Goal: Task Accomplishment & Management: Use online tool/utility

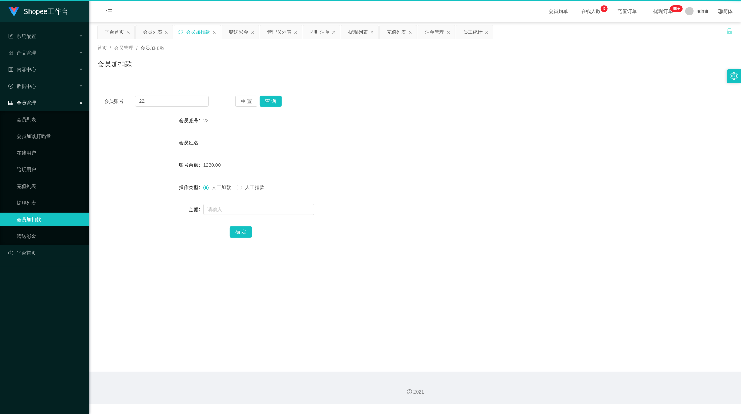
scroll to position [1, 0]
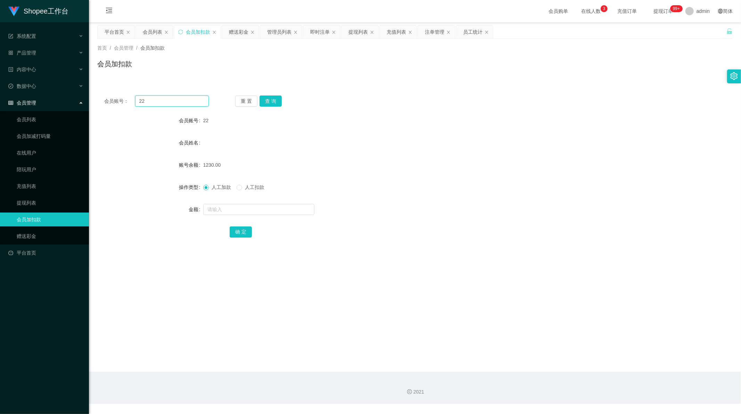
click at [169, 99] on input "22" at bounding box center [172, 101] width 74 height 11
click at [270, 102] on button "查 询" at bounding box center [271, 101] width 22 height 11
click at [223, 207] on input "text" at bounding box center [258, 209] width 111 height 11
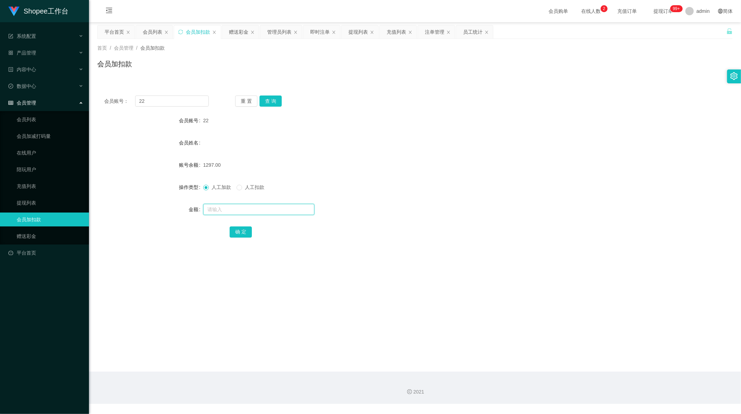
paste input "10"
type input "10"
click at [240, 230] on button "确 定" at bounding box center [241, 232] width 22 height 11
click at [230, 29] on div "赠送彩金" at bounding box center [238, 31] width 19 height 13
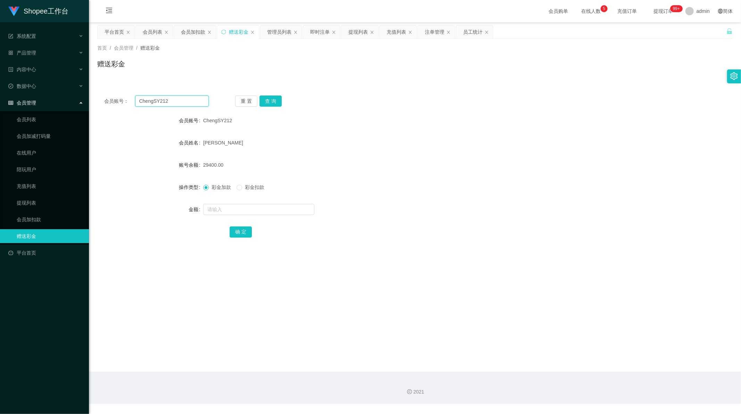
click at [175, 101] on input "ChengSY212" at bounding box center [172, 101] width 74 height 11
drag, startPoint x: 175, startPoint y: 101, endPoint x: 279, endPoint y: 97, distance: 105.1
click at [177, 101] on input "ChengSY212" at bounding box center [172, 101] width 74 height 11
paste input "08561148041"
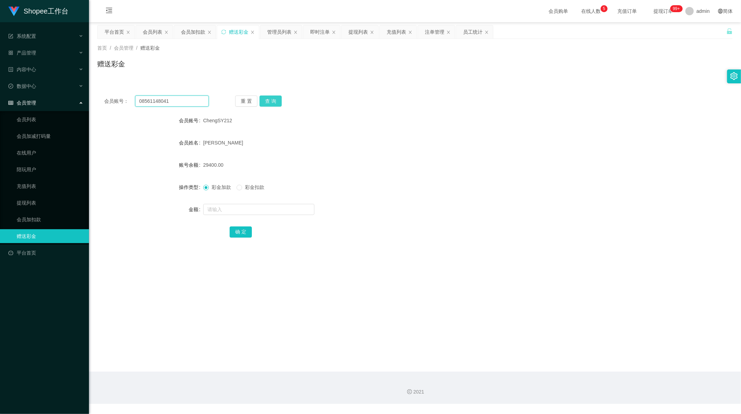
type input "08561148041"
click at [268, 100] on button "查 询" at bounding box center [271, 101] width 22 height 11
click at [229, 208] on input "text" at bounding box center [258, 209] width 111 height 11
type input "80"
click at [243, 231] on button "确 定" at bounding box center [241, 232] width 22 height 11
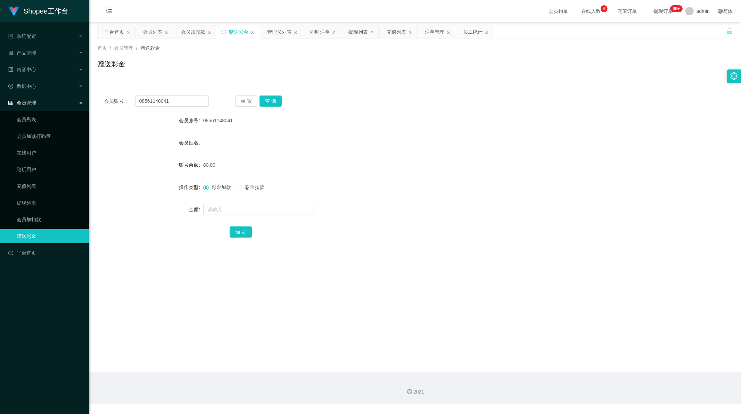
click at [362, 160] on div "80.00" at bounding box center [388, 165] width 371 height 14
click at [347, 30] on div "提现列表" at bounding box center [360, 31] width 37 height 13
click at [357, 31] on div "提现列表" at bounding box center [358, 31] width 19 height 13
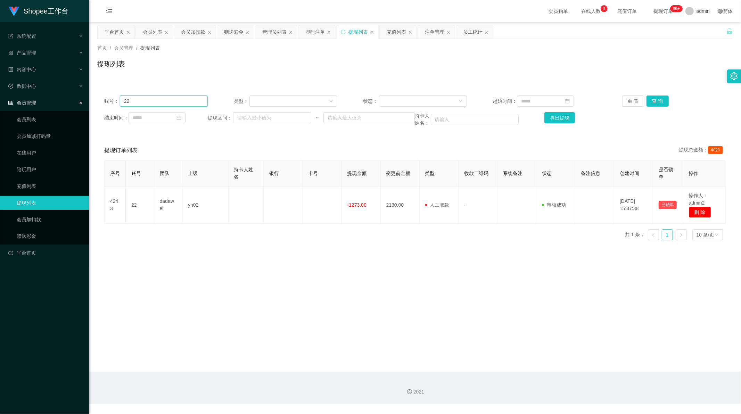
click at [182, 99] on input "22" at bounding box center [164, 101] width 88 height 11
paste input "081331278000"
type input "081331278000"
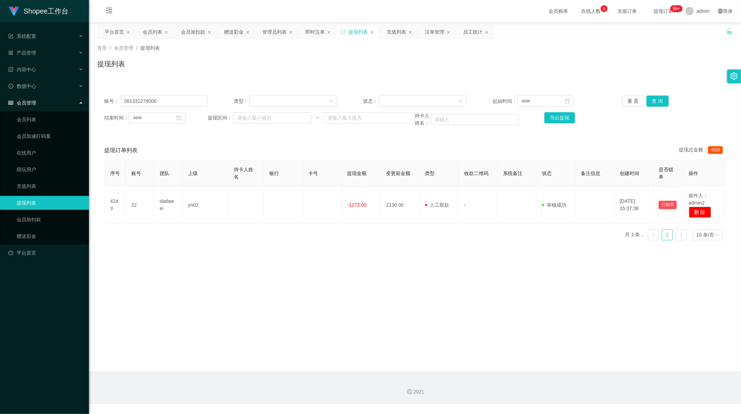
click at [651, 95] on div "账号： 081331278000 类型： 状态： 起始时间： 重 置 查 询 结束时间： 提现区间： ~ 持卡人姓名： 导出提现" at bounding box center [415, 111] width 636 height 45
click at [652, 99] on button "查 询" at bounding box center [658, 101] width 22 height 11
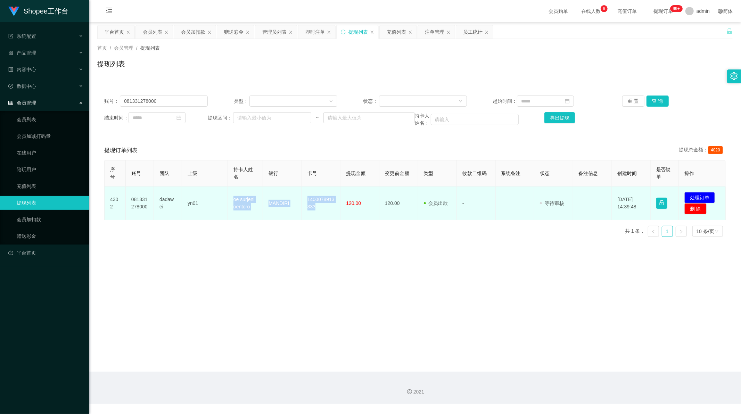
drag, startPoint x: 230, startPoint y: 200, endPoint x: 331, endPoint y: 211, distance: 101.5
click at [331, 211] on tr "4302 081331278000 dadawei yn01 oe surjeni oentoro MANDIRI 1400078913333 120.00 …" at bounding box center [416, 204] width 622 height 34
copy tr "oe surjeni oentoro MANDIRI 1400078913333"
click at [702, 196] on button "处理订单" at bounding box center [700, 197] width 31 height 11
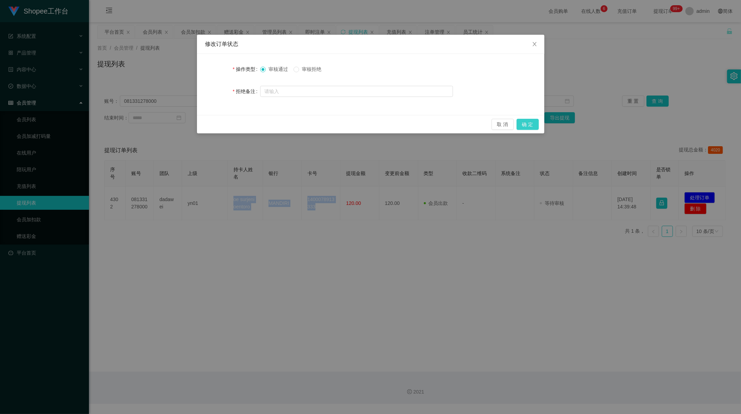
click at [531, 123] on button "确 定" at bounding box center [528, 124] width 22 height 11
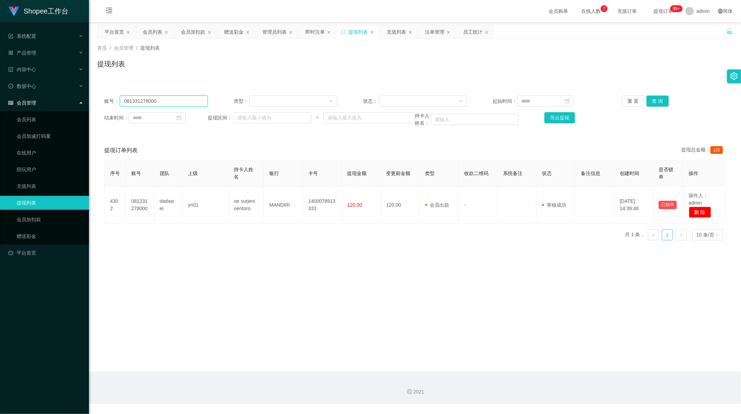
click at [178, 104] on input "081331278000" at bounding box center [164, 101] width 88 height 11
drag, startPoint x: 178, startPoint y: 104, endPoint x: 240, endPoint y: 105, distance: 61.9
click at [182, 105] on input "081331278000" at bounding box center [164, 101] width 88 height 11
paste input "Luc1ana"
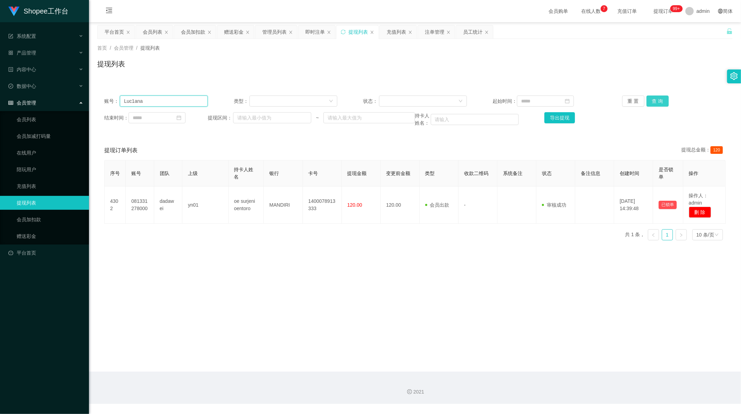
type input "Luc1ana"
click at [659, 101] on button "查 询" at bounding box center [658, 101] width 22 height 11
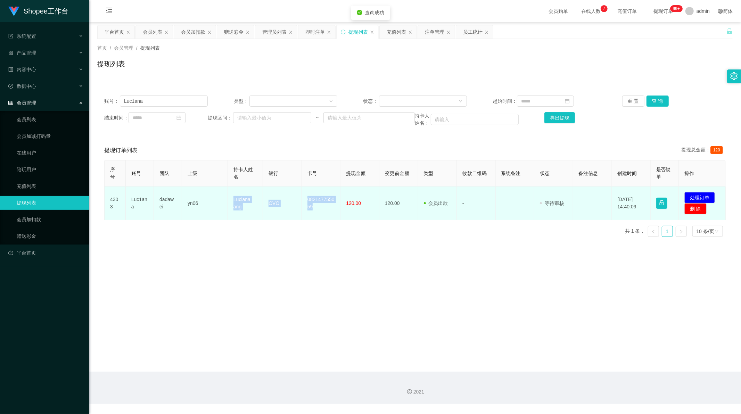
drag, startPoint x: 233, startPoint y: 198, endPoint x: 325, endPoint y: 211, distance: 92.7
click at [325, 211] on tr "4303 Luc1ana dadawei yn06 [PERSON_NAME] ang OVO 082147755059 120.00 120.00 会员出款…" at bounding box center [416, 204] width 622 height 34
copy tr "[PERSON_NAME] ang OVO 082147755059"
click at [699, 199] on button "处理订单" at bounding box center [700, 197] width 31 height 11
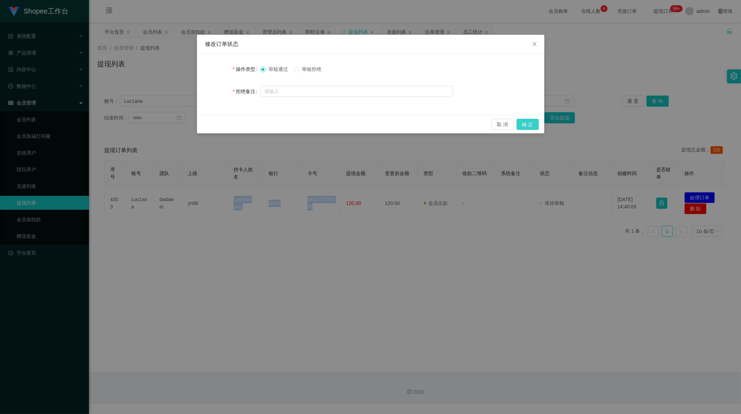
click at [522, 122] on button "确 定" at bounding box center [528, 124] width 22 height 11
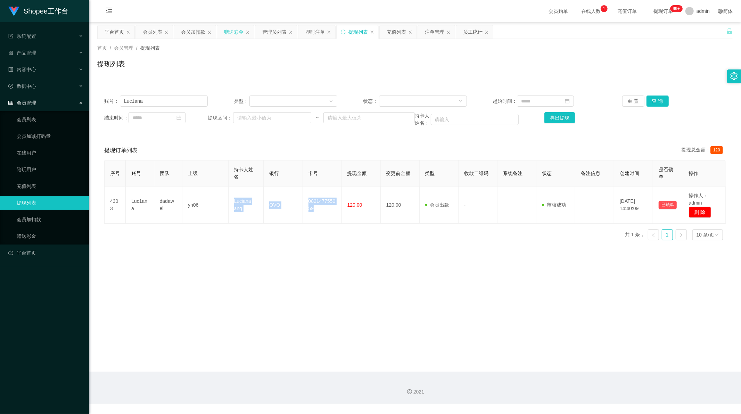
click at [231, 37] on div "赠送彩金" at bounding box center [233, 31] width 19 height 13
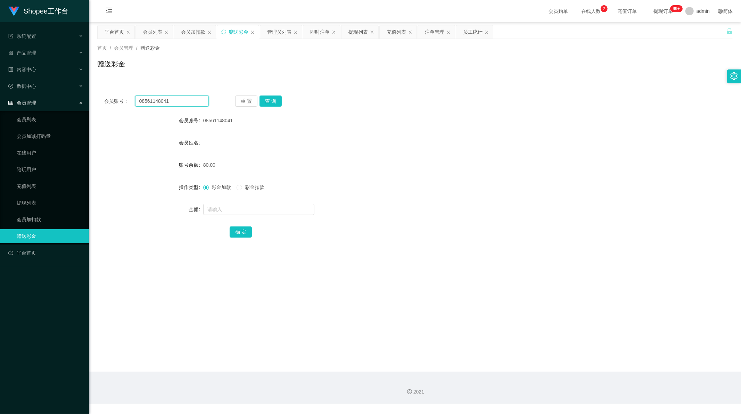
click at [178, 101] on input "08561148041" at bounding box center [172, 101] width 74 height 11
paste input "80724809"
type input "80724809"
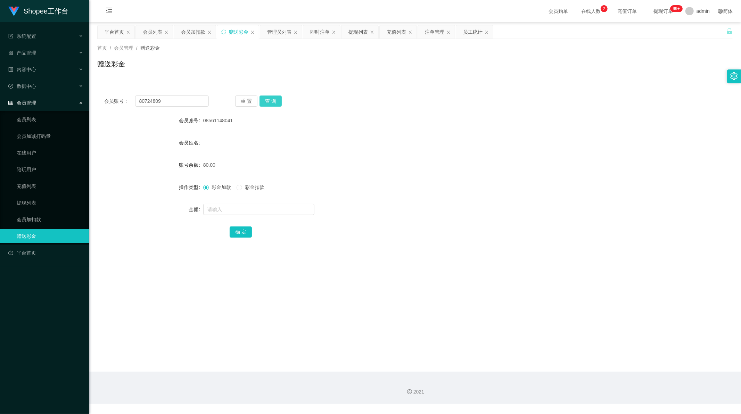
click at [269, 98] on button "查 询" at bounding box center [271, 101] width 22 height 11
click at [207, 165] on span "140.00" at bounding box center [210, 165] width 15 height 6
copy span "140.00"
click at [225, 206] on input "text" at bounding box center [258, 209] width 111 height 11
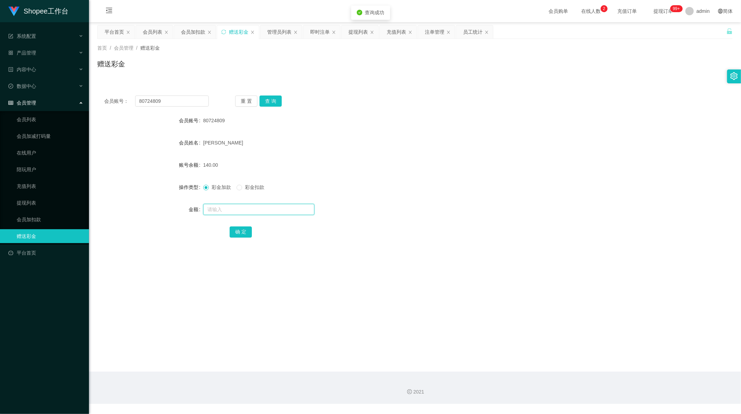
paste input "140.00"
type input "140.00"
click at [243, 188] on span "彩金扣款" at bounding box center [254, 188] width 25 height 6
click at [242, 235] on button "确 定" at bounding box center [241, 232] width 22 height 11
drag, startPoint x: 322, startPoint y: 254, endPoint x: 292, endPoint y: 268, distance: 33.0
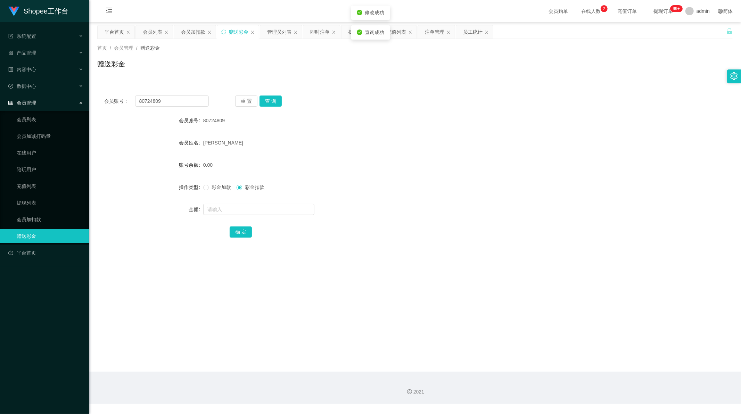
click at [322, 254] on main "关闭左侧 关闭右侧 关闭其它 刷新页面 平台首页 会员列表 会员加扣款 赠送彩金 管理员列表 即时注单 提现列表 充值列表 注单管理 员工统计 首页 / 会员…" at bounding box center [415, 197] width 652 height 350
drag, startPoint x: 289, startPoint y: 271, endPoint x: 295, endPoint y: 268, distance: 6.9
click at [289, 270] on main "关闭左侧 关闭右侧 关闭其它 刷新页面 平台首页 会员列表 会员加扣款 赠送彩金 管理员列表 即时注单 提现列表 充值列表 注单管理 员工统计 首页 / 会员…" at bounding box center [415, 197] width 652 height 350
click at [346, 81] on div "会员账号： 80724809 重 置 查 询 会员账号 80724809 会员姓名 [PERSON_NAME] 账号余额 0.00 操作类型 彩金加款 彩金扣…" at bounding box center [415, 167] width 636 height 174
click at [355, 33] on div "提现列表" at bounding box center [358, 31] width 19 height 13
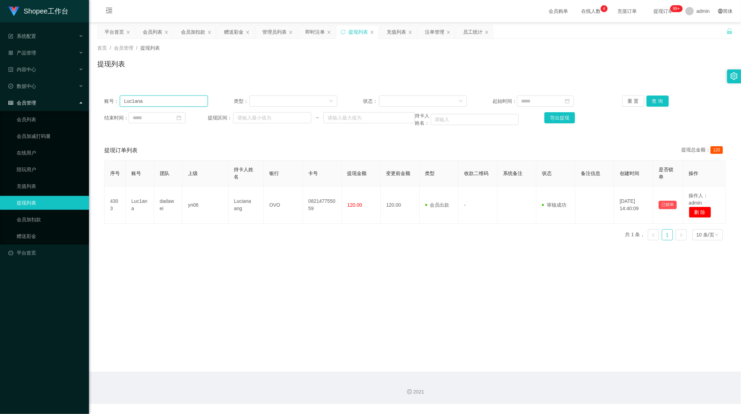
click at [157, 101] on input "Luc1ana" at bounding box center [164, 101] width 88 height 11
paste input "081322141983"
type input "081322141983"
click at [648, 100] on button "查 询" at bounding box center [658, 101] width 22 height 11
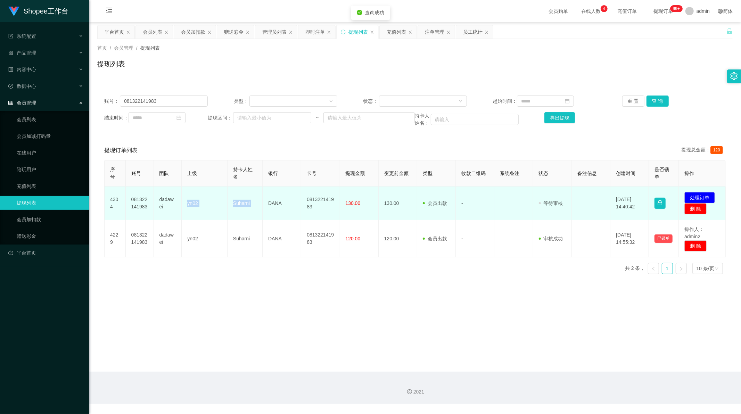
drag, startPoint x: 186, startPoint y: 207, endPoint x: 268, endPoint y: 207, distance: 81.3
click at [268, 207] on tr "4304 081322141983 dadawei yn02 Suharni DANA 081322141983 130.00 130.00 会员出款 人工取…" at bounding box center [416, 204] width 622 height 34
click at [239, 207] on td "Suharni" at bounding box center [245, 204] width 35 height 34
drag, startPoint x: 230, startPoint y: 205, endPoint x: 326, endPoint y: 213, distance: 96.6
click at [326, 213] on tr "4304 081322141983 dadawei yn02 Suharni DANA 081322141983 130.00 130.00 会员出款 人工取…" at bounding box center [416, 204] width 622 height 34
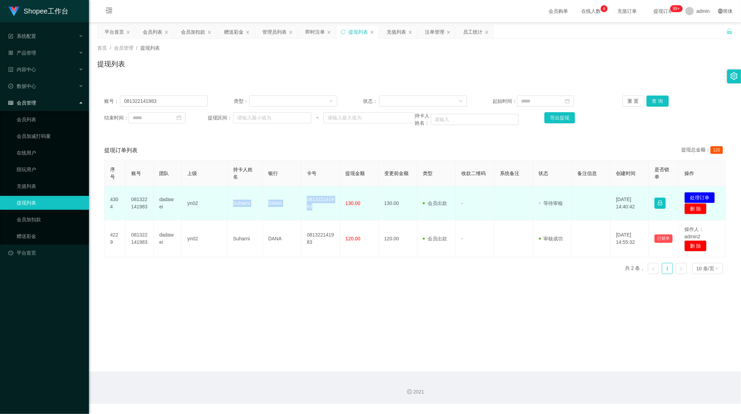
copy tr "[PERSON_NAME] 081322141983"
click at [696, 198] on button "处理订单" at bounding box center [700, 197] width 31 height 11
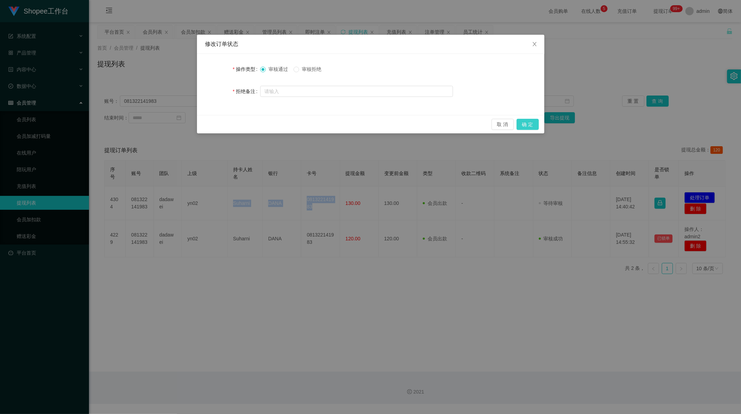
click at [529, 124] on button "确 定" at bounding box center [528, 124] width 22 height 11
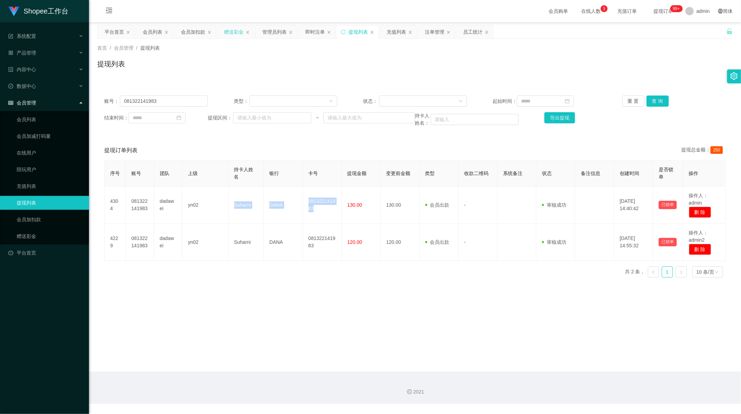
click at [236, 33] on div "赠送彩金" at bounding box center [233, 31] width 19 height 13
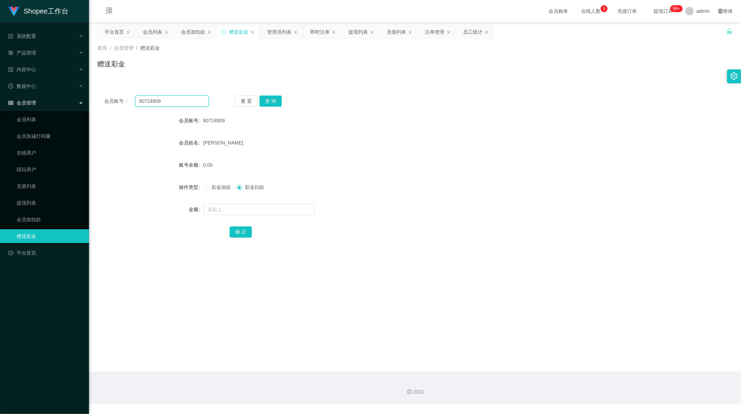
click at [157, 102] on input "80724809" at bounding box center [172, 101] width 74 height 11
drag, startPoint x: 157, startPoint y: 102, endPoint x: 285, endPoint y: 100, distance: 128.3
click at [161, 102] on input "80724809" at bounding box center [172, 101] width 74 height 11
paste input "082383472064"
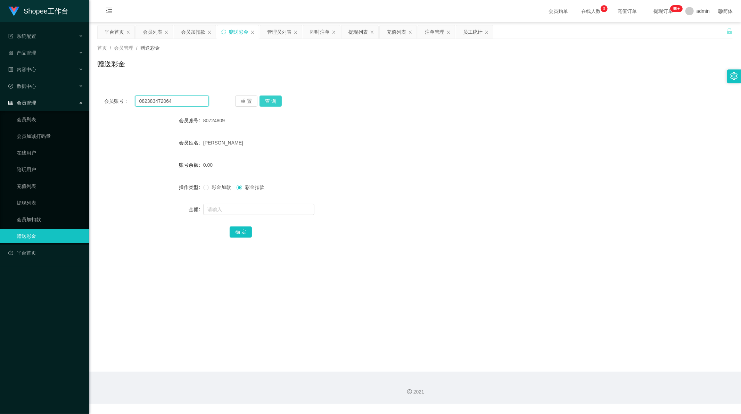
type input "082383472064"
click at [277, 99] on button "查 询" at bounding box center [271, 101] width 22 height 11
click at [216, 210] on input "text" at bounding box center [258, 209] width 111 height 11
type input "1"
click at [242, 234] on button "确 定" at bounding box center [241, 232] width 22 height 11
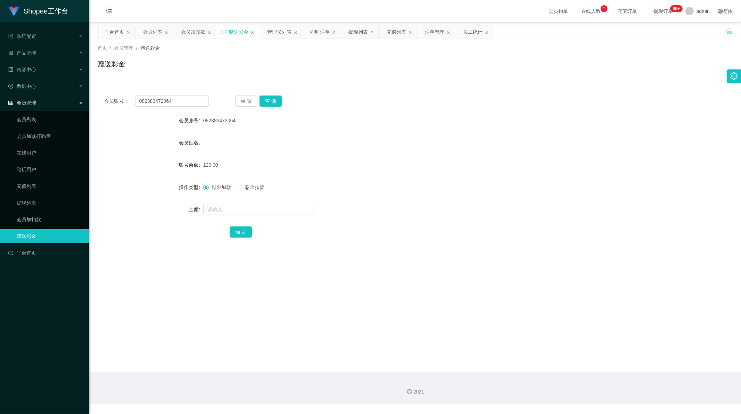
click at [367, 116] on div "082383472064" at bounding box center [388, 121] width 371 height 14
click at [172, 103] on input "082383472064" at bounding box center [172, 101] width 74 height 11
paste input "S8089860F"
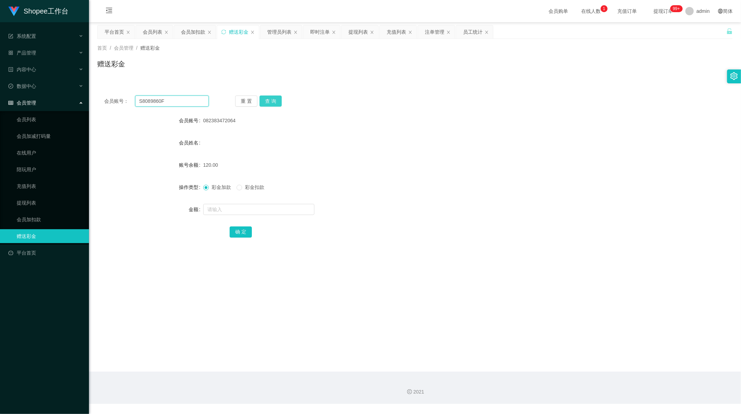
type input "S8089860F"
click at [270, 97] on button "查 询" at bounding box center [271, 101] width 22 height 11
click at [237, 211] on input "text" at bounding box center [258, 209] width 111 height 11
type input "40"
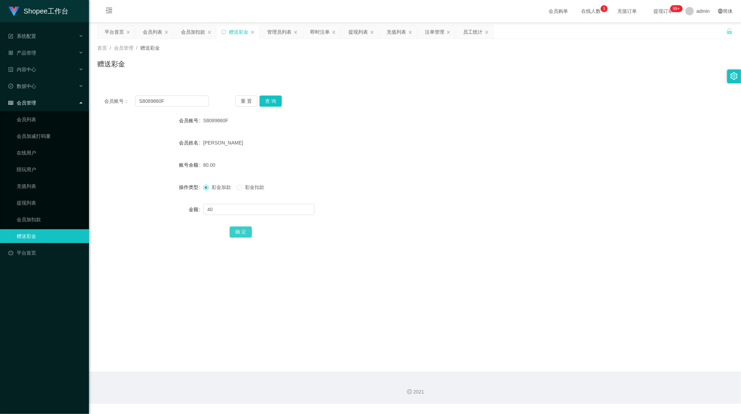
click at [238, 231] on button "确 定" at bounding box center [241, 232] width 22 height 11
click at [297, 250] on div "会员账号： S8089860F 重 置 查 询 会员账号 S8089860F 会员姓名 [PERSON_NAME] 账号余额 120.00 操作类型 彩金加款…" at bounding box center [415, 171] width 636 height 165
